Goal: Use online tool/utility: Use online tool/utility

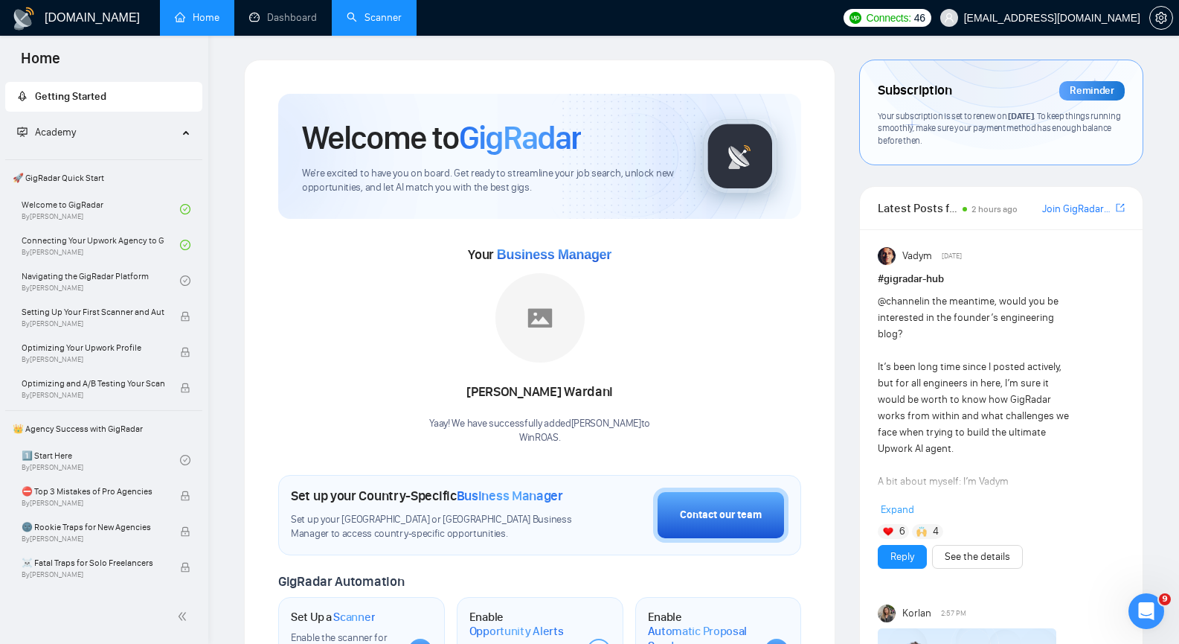
click at [374, 15] on link "Scanner" at bounding box center [374, 17] width 55 height 13
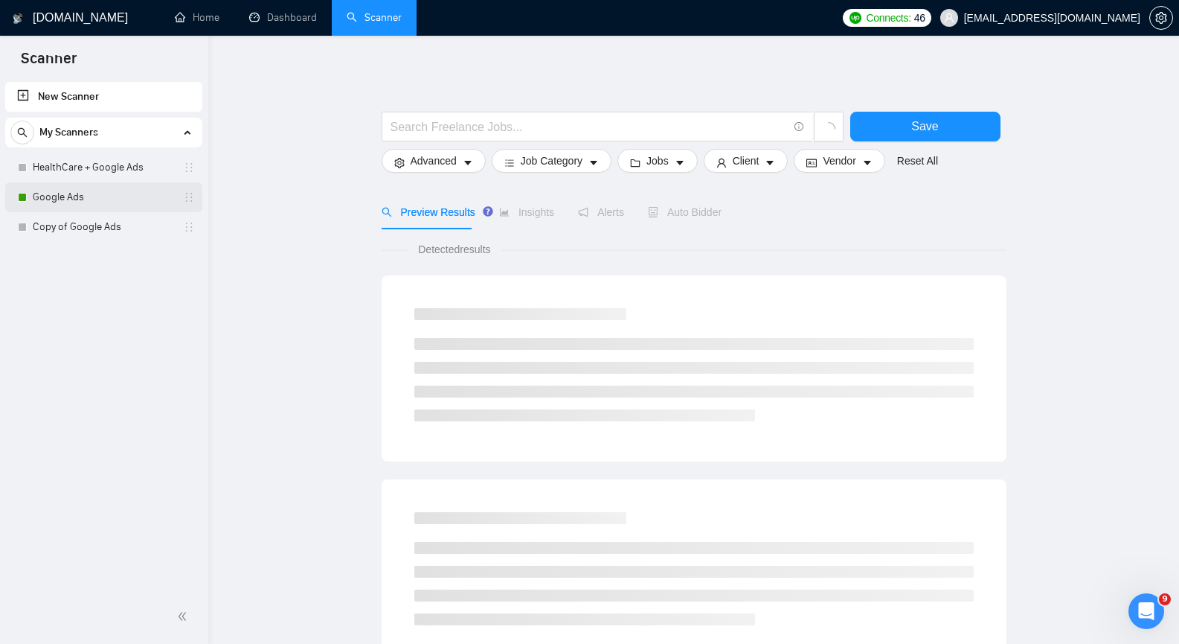
click at [126, 202] on link "Google Ads" at bounding box center [103, 197] width 141 height 30
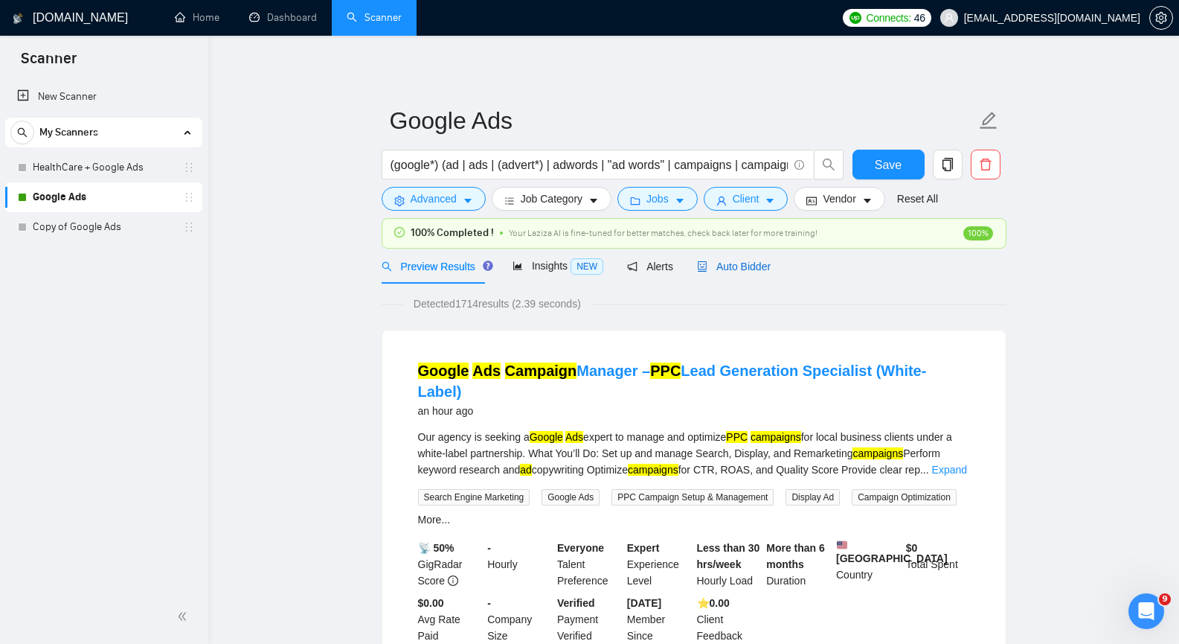
click at [754, 271] on span "Auto Bidder" at bounding box center [734, 266] width 74 height 12
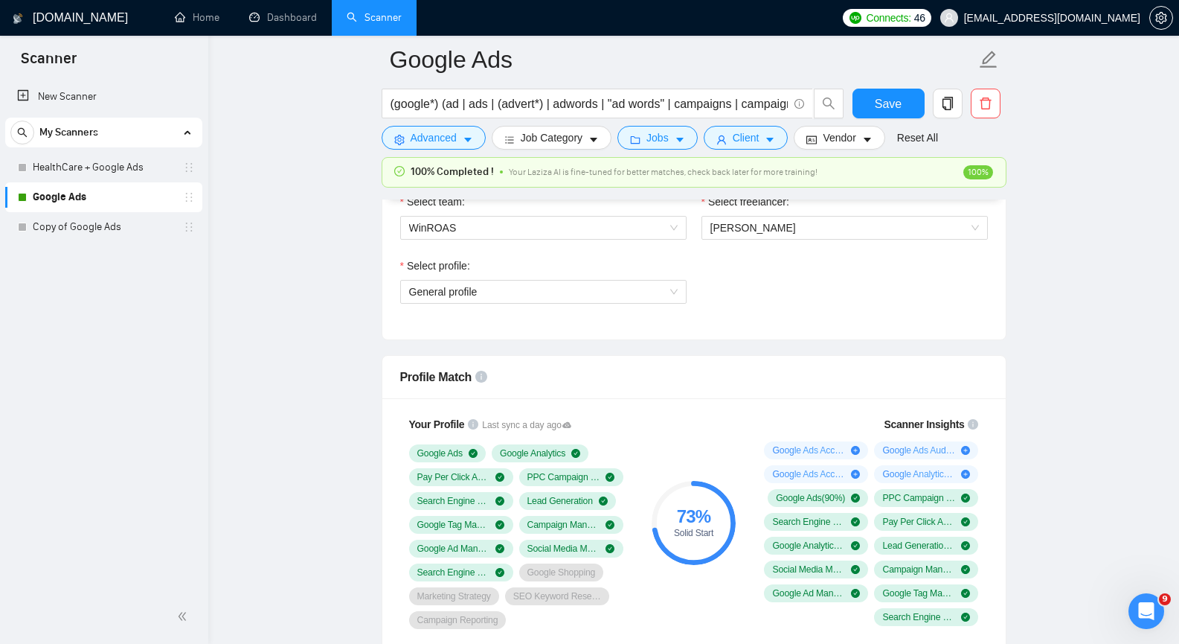
scroll to position [819, 0]
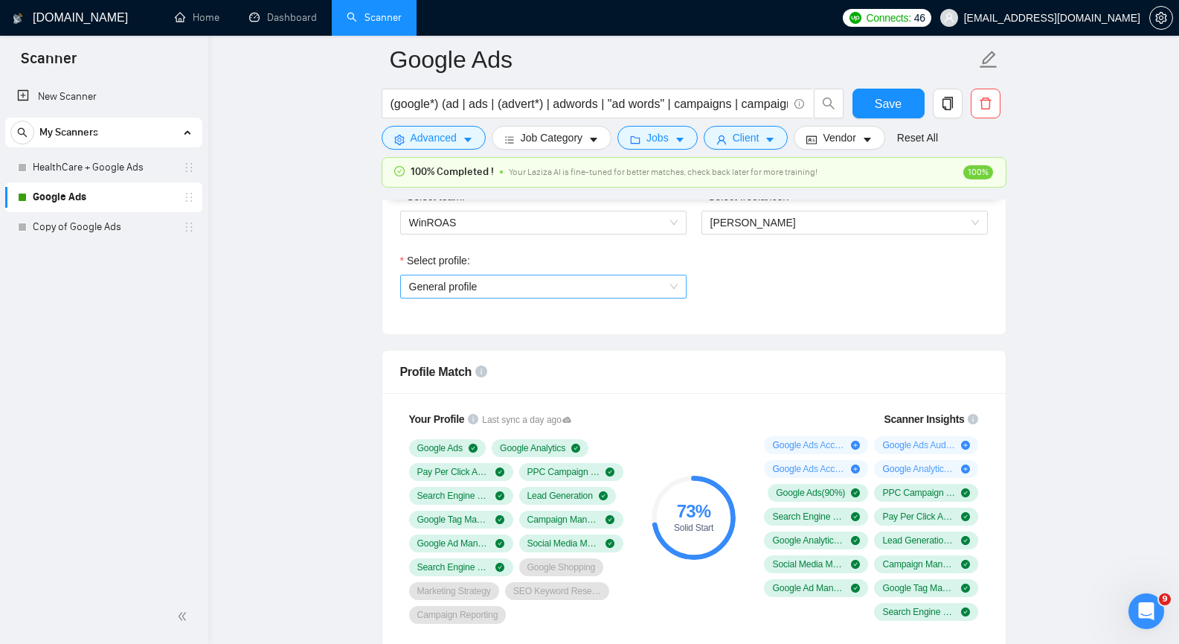
click at [669, 294] on span "General profile" at bounding box center [543, 286] width 269 height 22
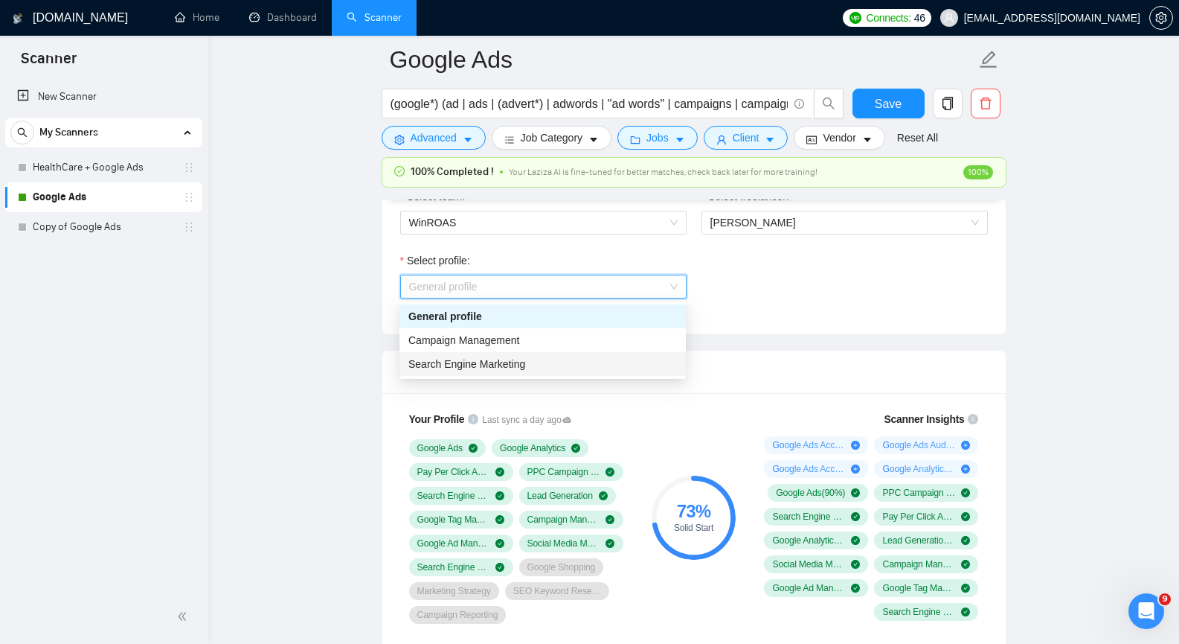
click at [575, 368] on div "Search Engine Marketing" at bounding box center [543, 364] width 269 height 16
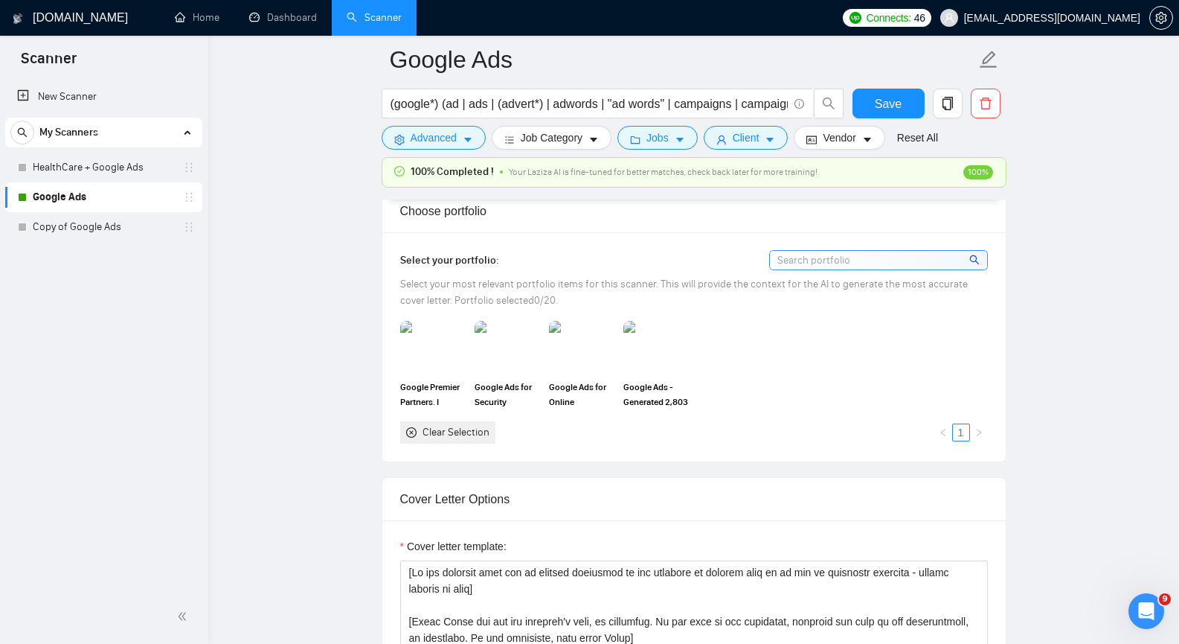
scroll to position [1265, 0]
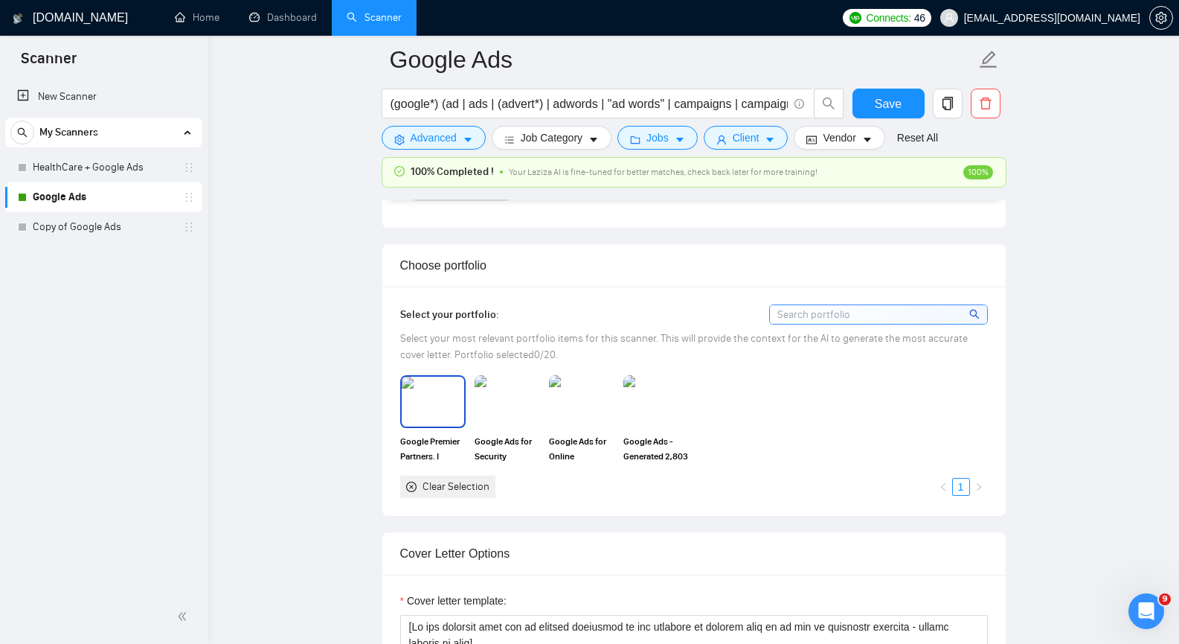
click at [431, 399] on img at bounding box center [433, 401] width 63 height 49
click at [500, 393] on img at bounding box center [507, 401] width 63 height 49
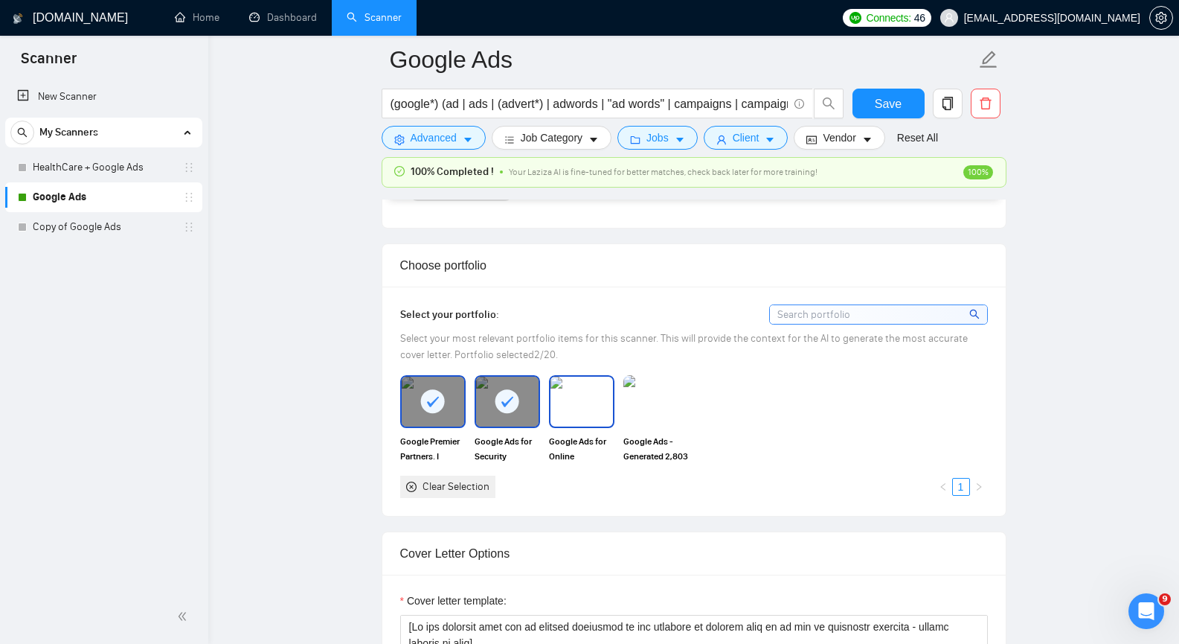
click at [574, 391] on img at bounding box center [582, 401] width 63 height 49
click at [662, 396] on img at bounding box center [656, 401] width 63 height 49
click at [662, 396] on rect at bounding box center [657, 401] width 24 height 24
click at [589, 399] on rect at bounding box center [582, 401] width 24 height 24
click at [516, 397] on rect at bounding box center [508, 401] width 24 height 24
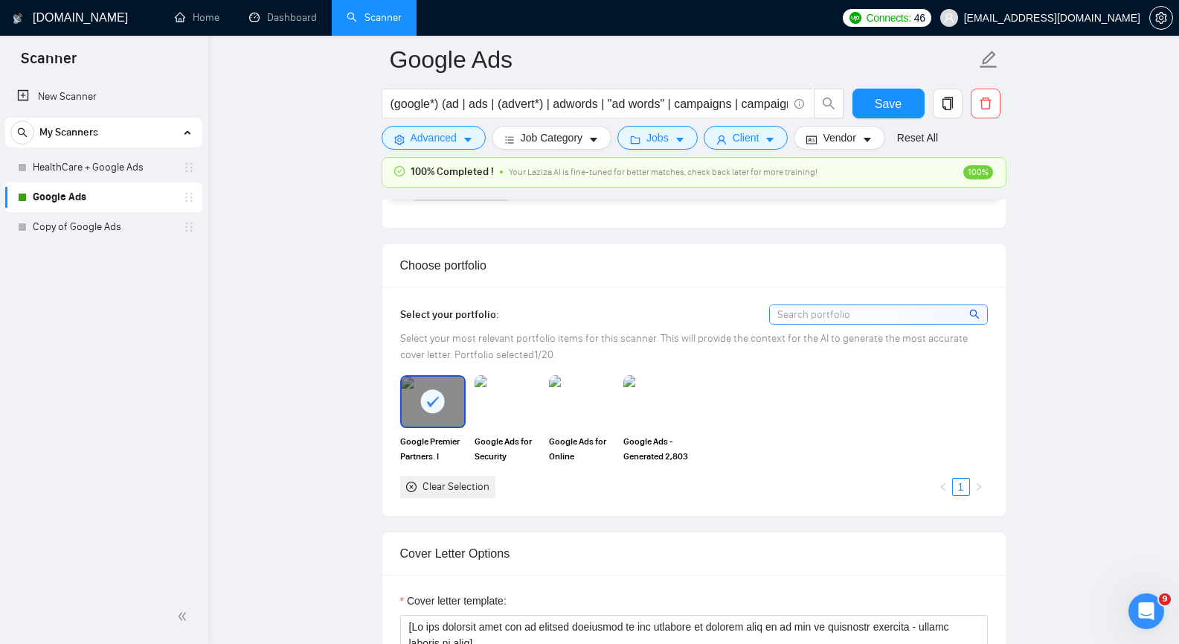
click at [430, 399] on rect at bounding box center [433, 401] width 24 height 24
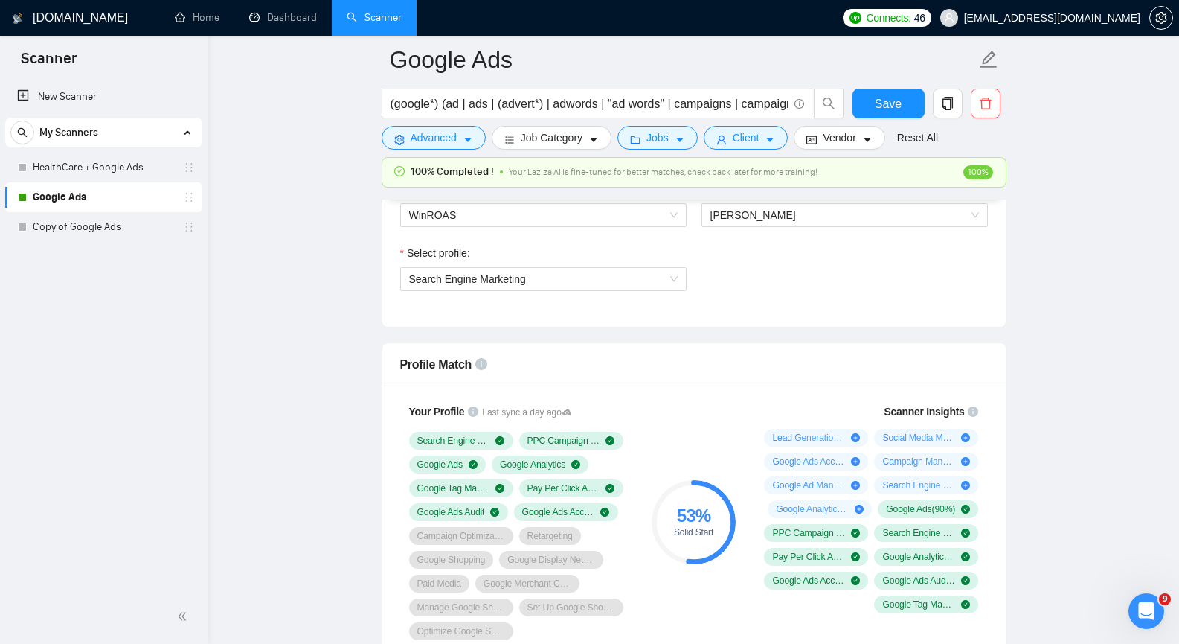
scroll to position [819, 0]
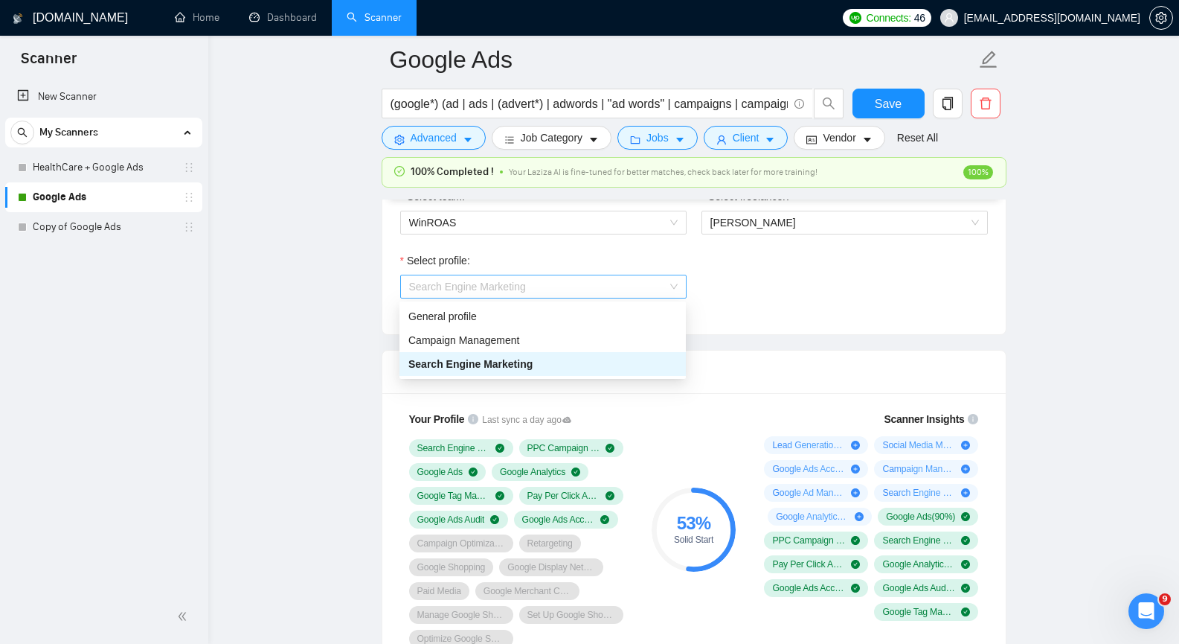
click at [674, 290] on span "Search Engine Marketing" at bounding box center [543, 286] width 269 height 22
click at [607, 313] on div "General profile" at bounding box center [543, 316] width 269 height 16
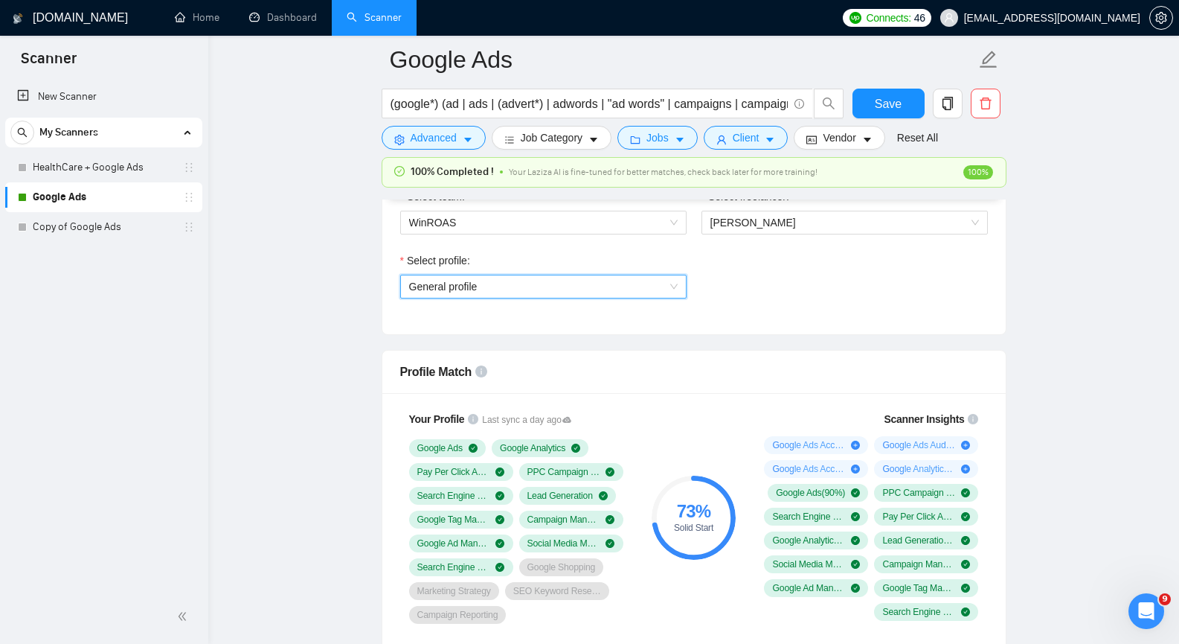
click at [672, 287] on span "General profile" at bounding box center [543, 286] width 269 height 22
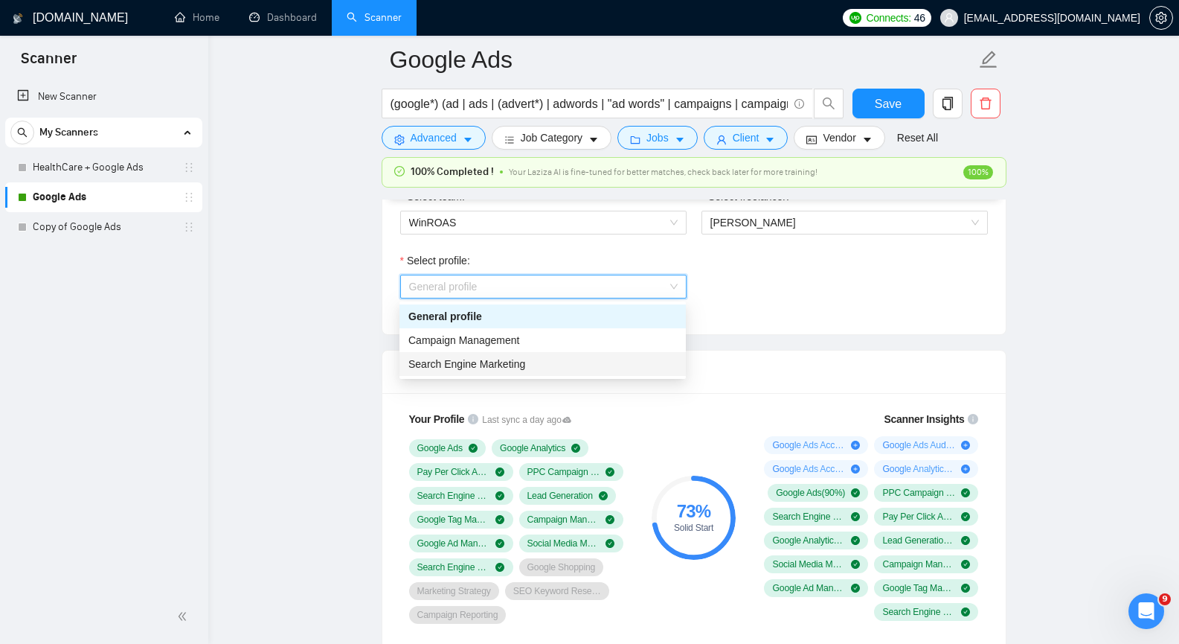
click at [600, 363] on div "Search Engine Marketing" at bounding box center [543, 364] width 269 height 16
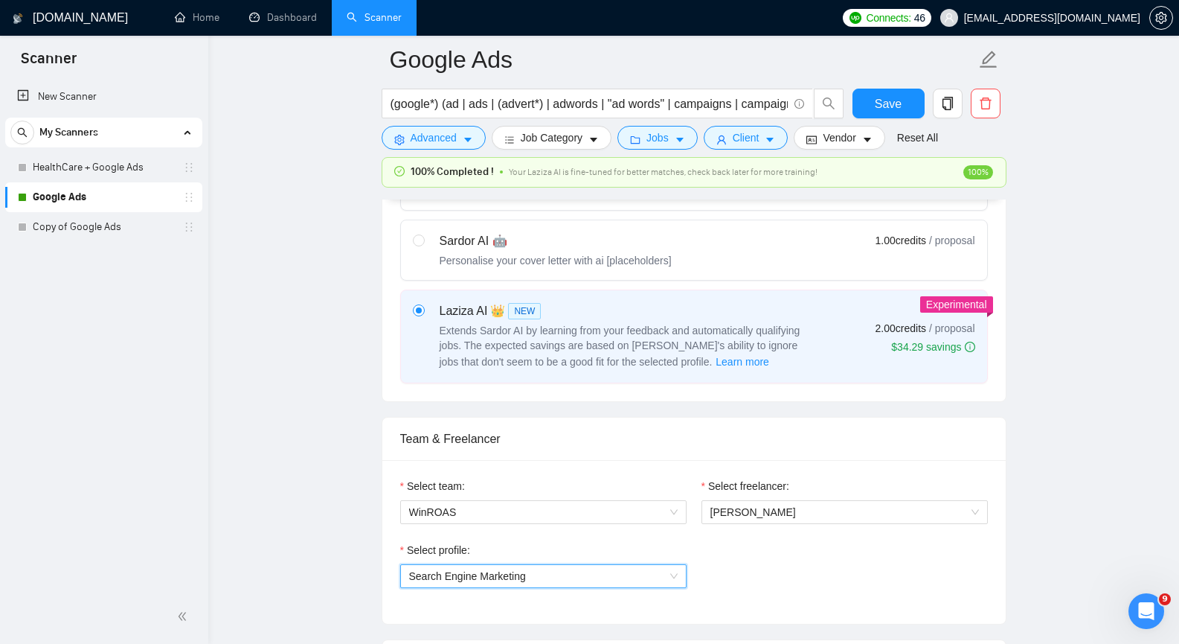
scroll to position [521, 0]
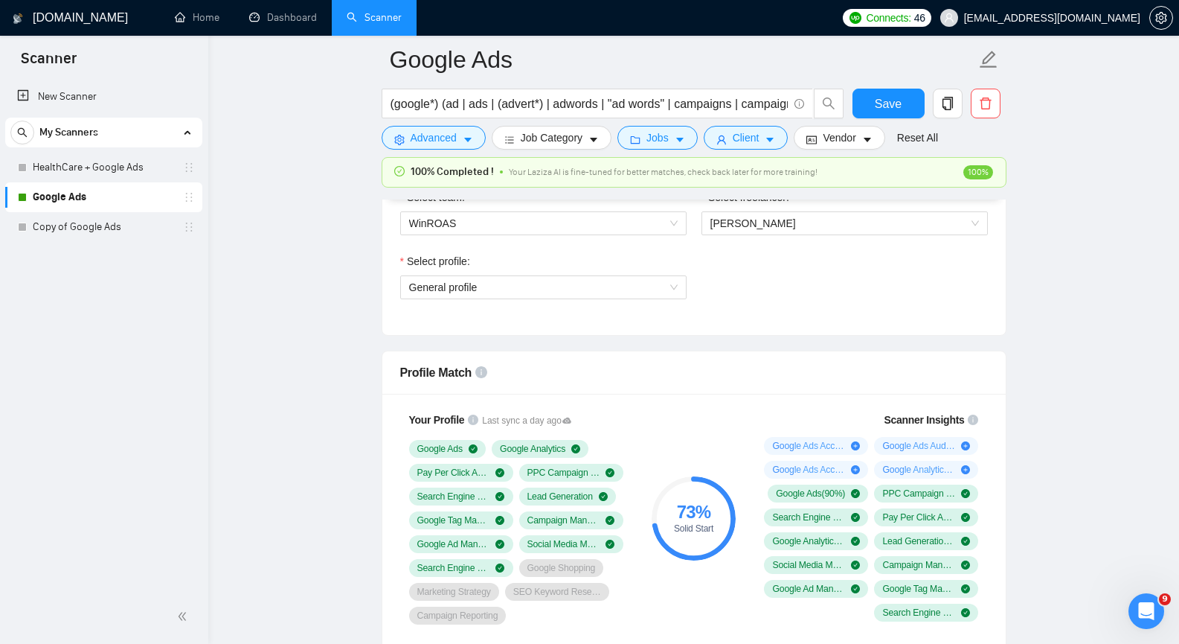
scroll to position [819, 0]
click at [656, 292] on span "General profile" at bounding box center [543, 286] width 269 height 22
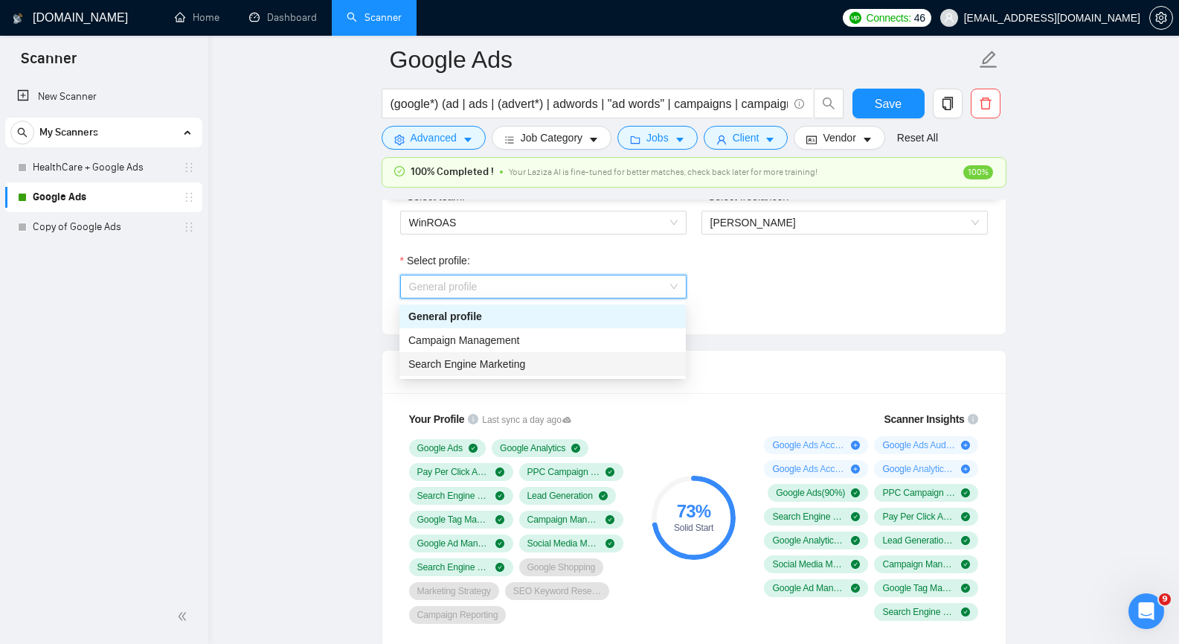
click at [564, 360] on div "Search Engine Marketing" at bounding box center [543, 364] width 269 height 16
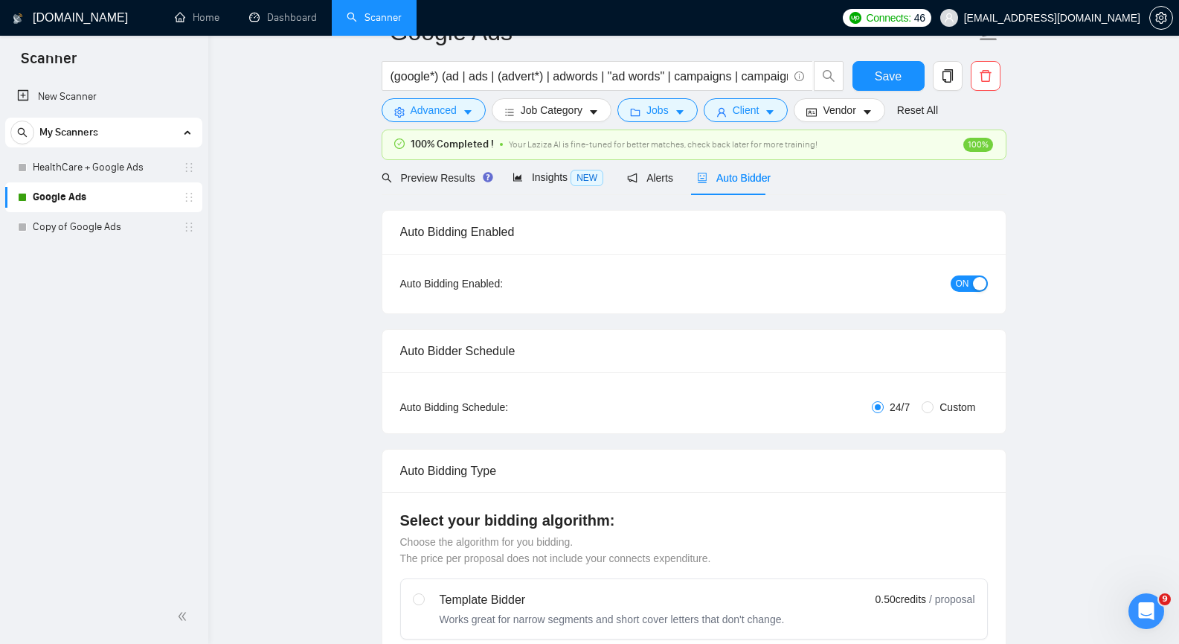
scroll to position [0, 0]
